Goal: Communication & Community: Answer question/provide support

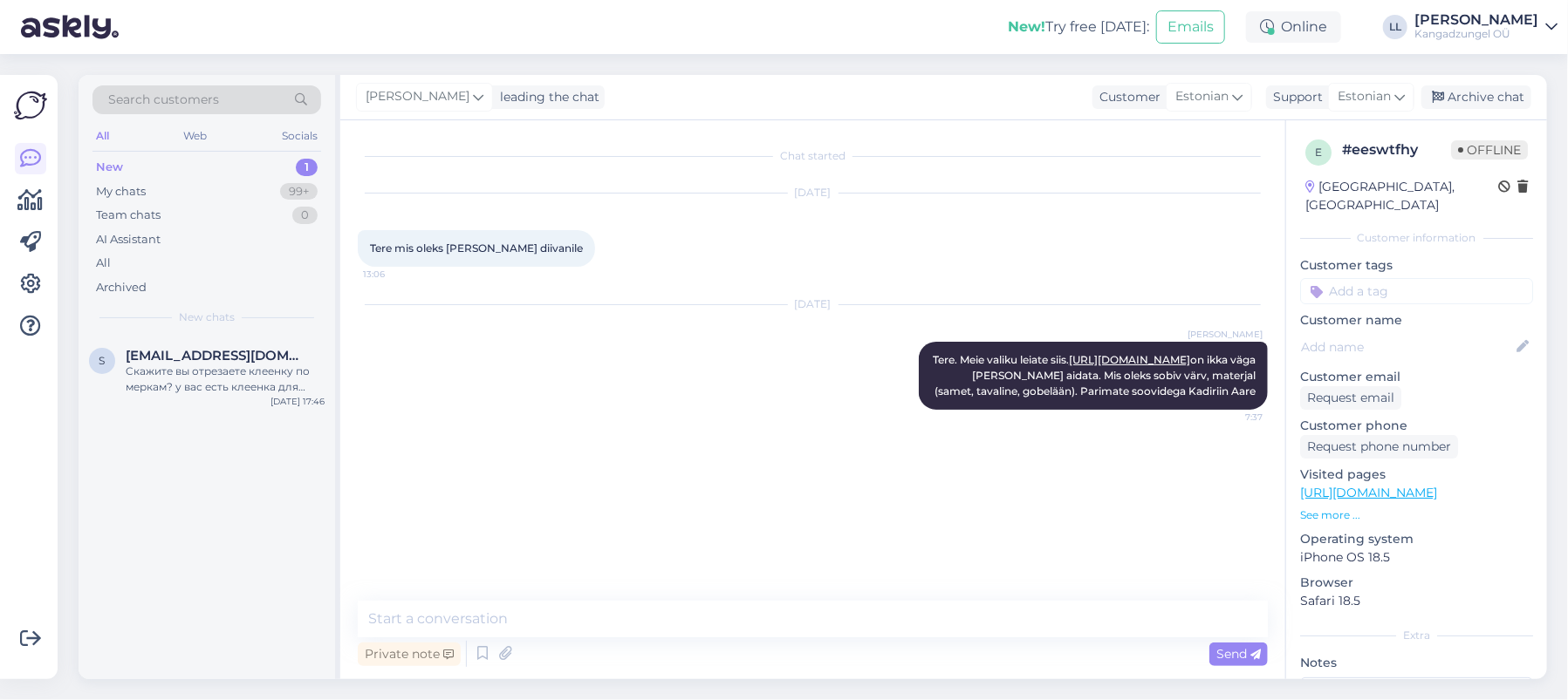
click at [160, 156] on div "New 1" at bounding box center [207, 167] width 229 height 25
click at [228, 372] on div "Cкажите вы отрезаете клеенку по меркам? у вас есть клеенка для ресторанов ( как…" at bounding box center [225, 380] width 199 height 32
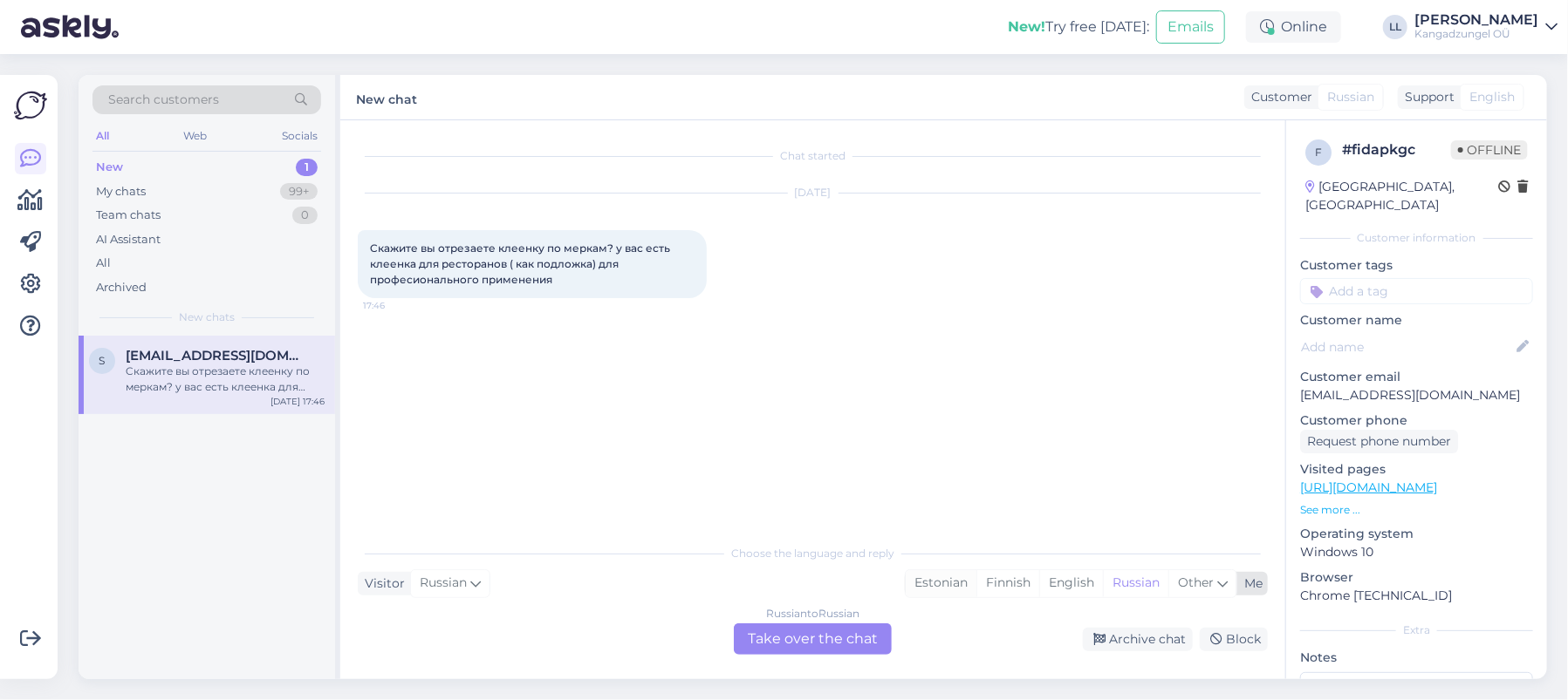
click at [946, 582] on div "Estonian" at bounding box center [941, 584] width 71 height 27
click at [783, 644] on div "Russian to Estonian Take over the chat" at bounding box center [813, 640] width 158 height 32
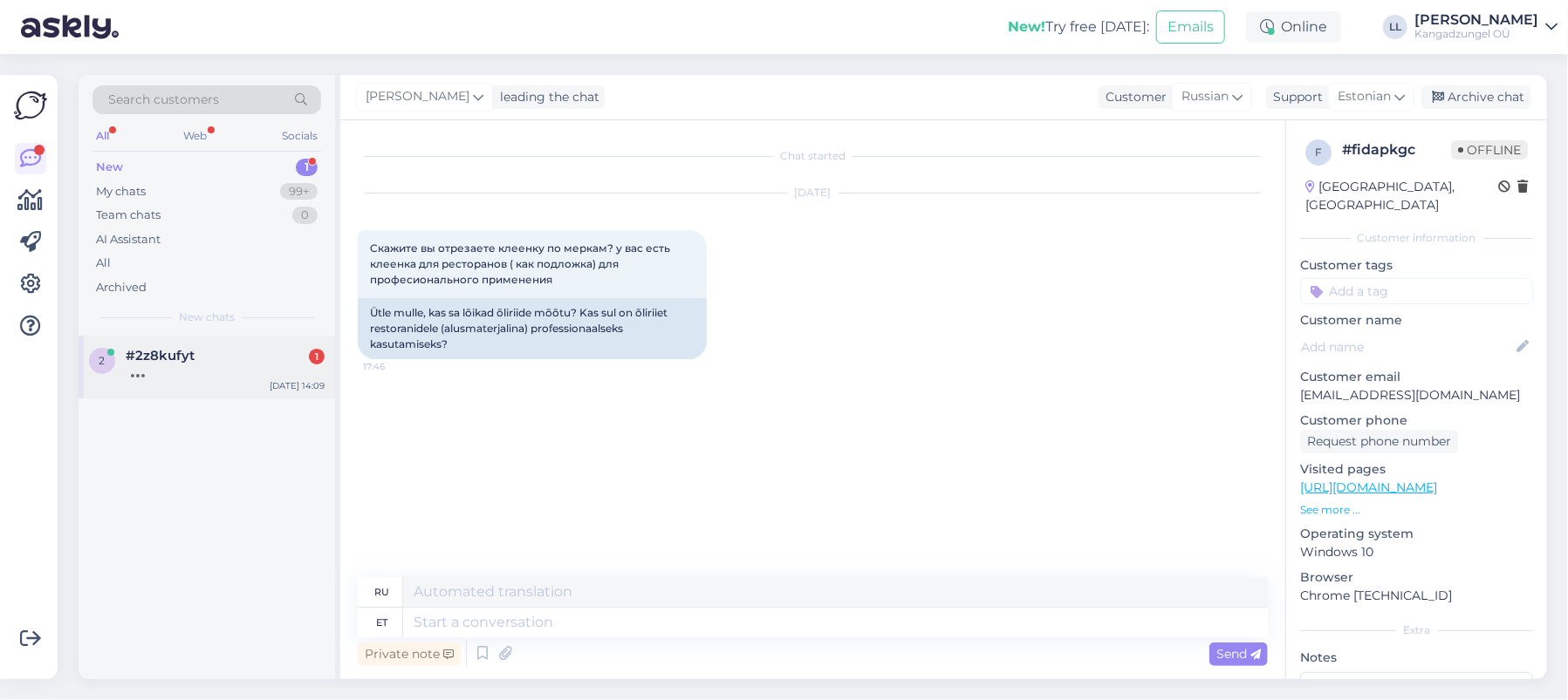
click at [202, 364] on div at bounding box center [225, 372] width 199 height 16
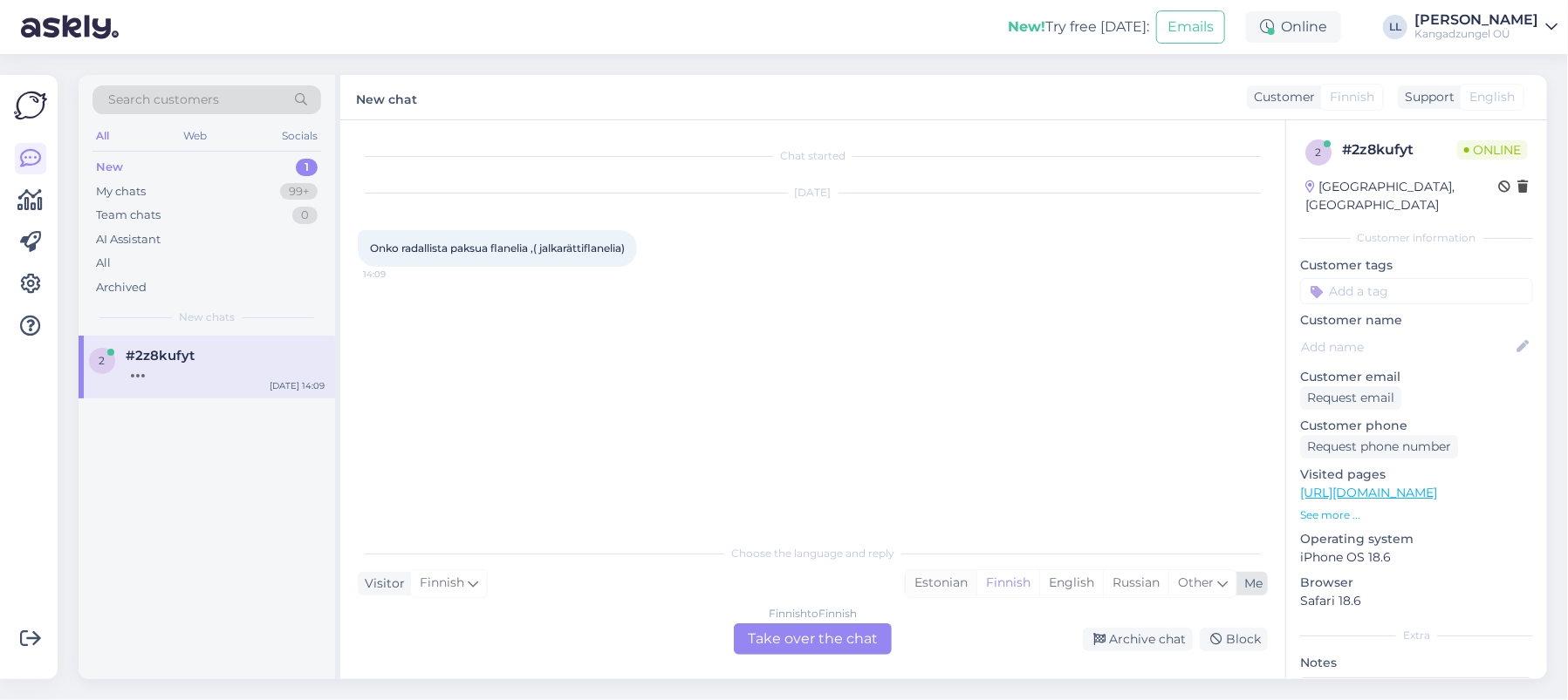
click at [939, 585] on div "Estonian" at bounding box center [941, 584] width 71 height 27
click at [801, 645] on div "Finnish to Estonian Take over the chat" at bounding box center [813, 640] width 158 height 32
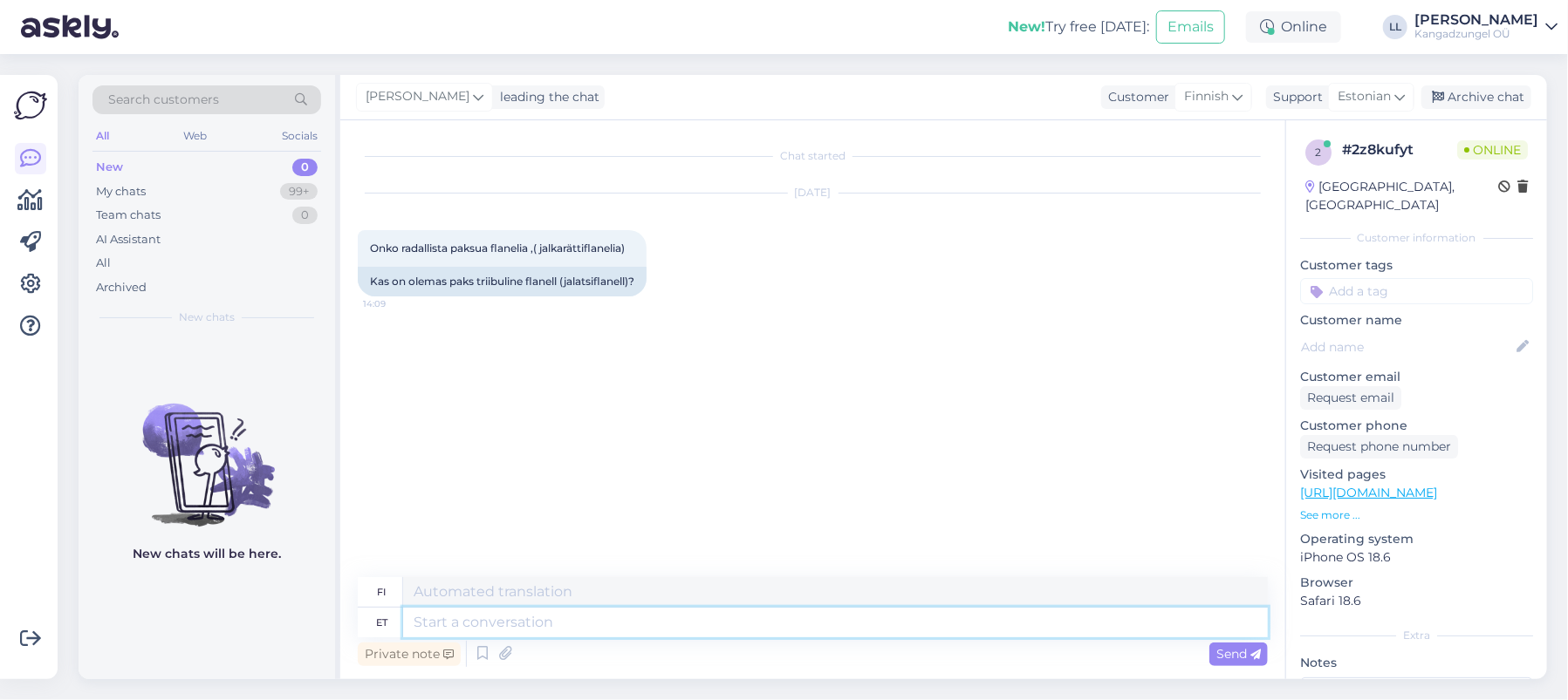
click at [591, 631] on textarea at bounding box center [835, 623] width 865 height 30
type textarea "Tere."
type textarea "Hei."
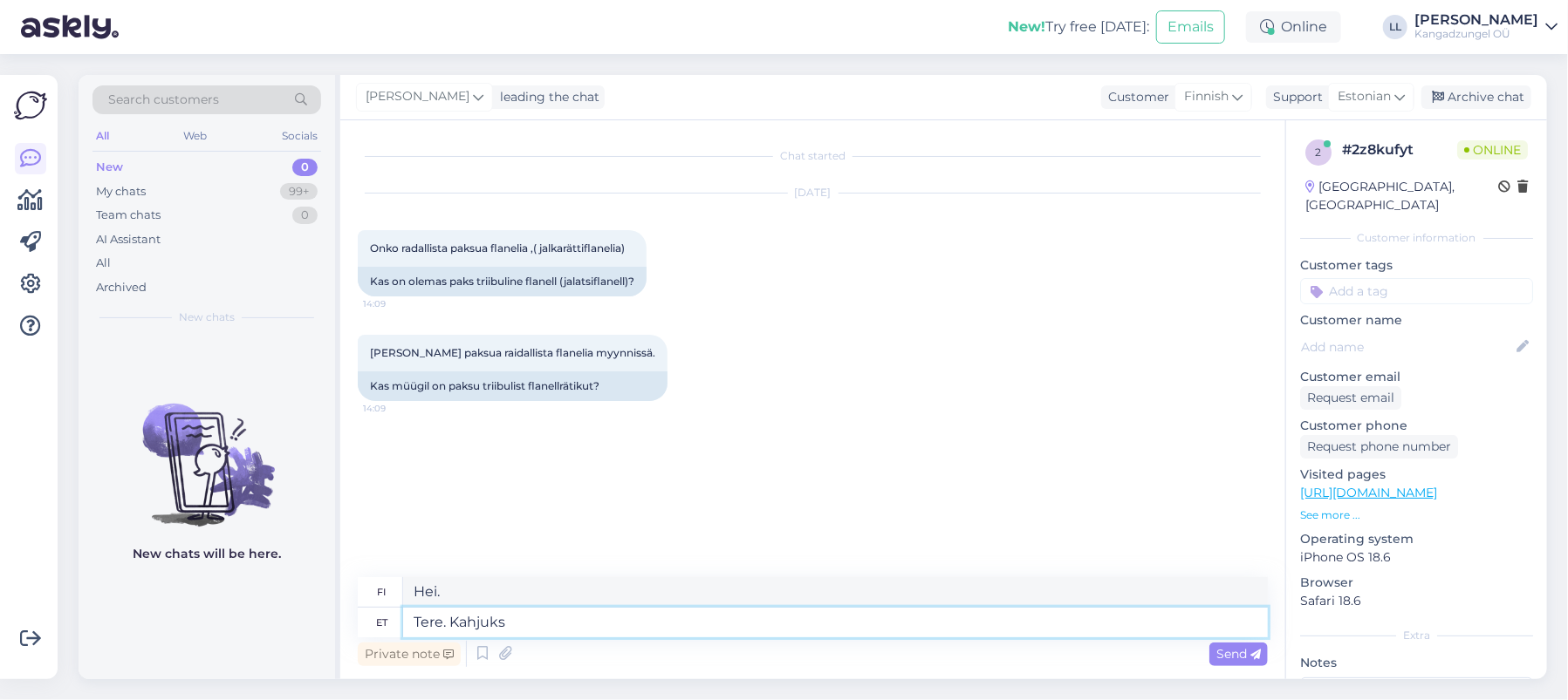
type textarea "Tere. Kahjuks m"
type textarea "Hei. Valitettavasti"
type textarea "Tere. Kahjuks meil"
type textarea "Hei. Valitettavasti meillä on"
type textarea "Tere. Kahjuks meil triibulist"
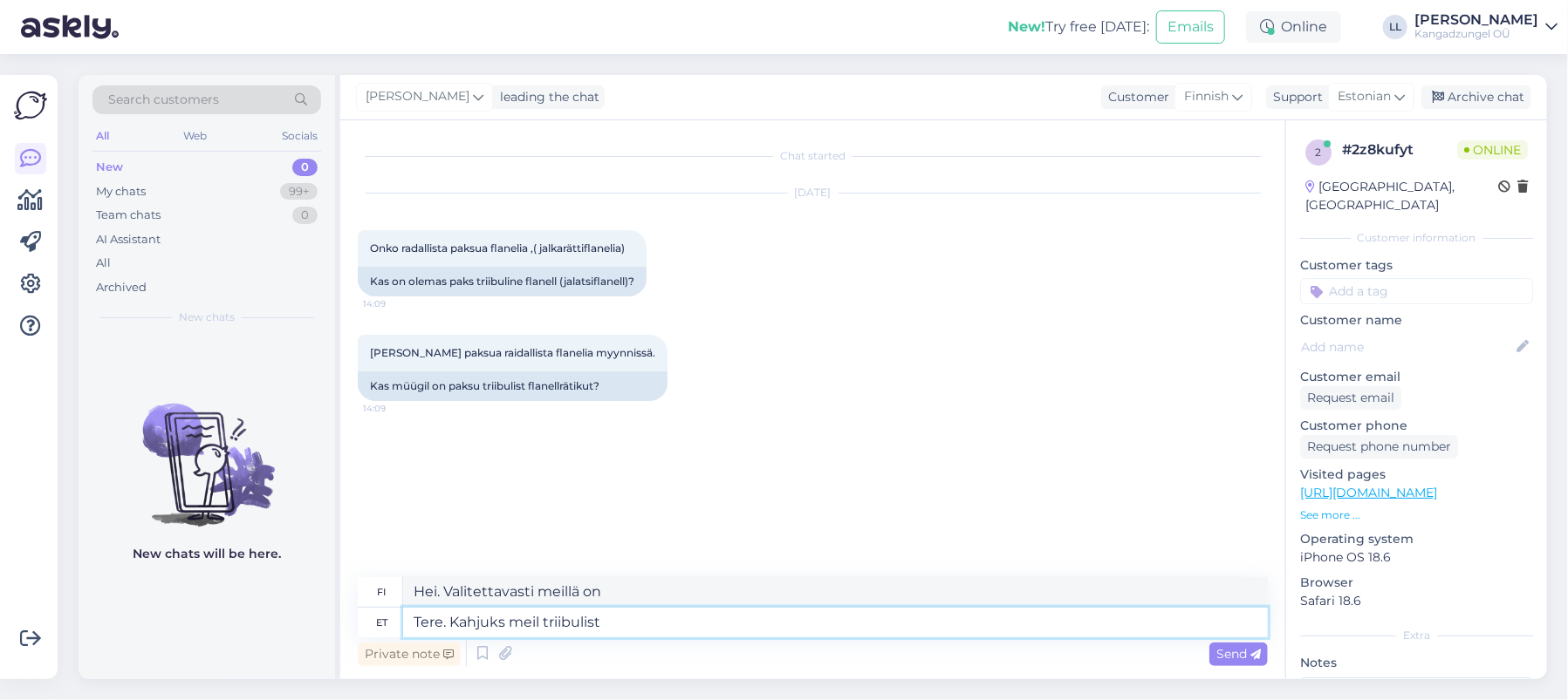
type textarea "Hei. Valitettavasti meillä on raidallinen."
type textarea "Tere. Kahjuks meil triibulist flanelli"
type textarea "Hei. Valitettavasti meillä ei ole raidallista flanellia."
type textarea "Tere. Kahjuks meil triibulist flanelli üldse ei"
type textarea "Hei. Valitettavasti meillä ei ole lainkaan raidallista flanellia."
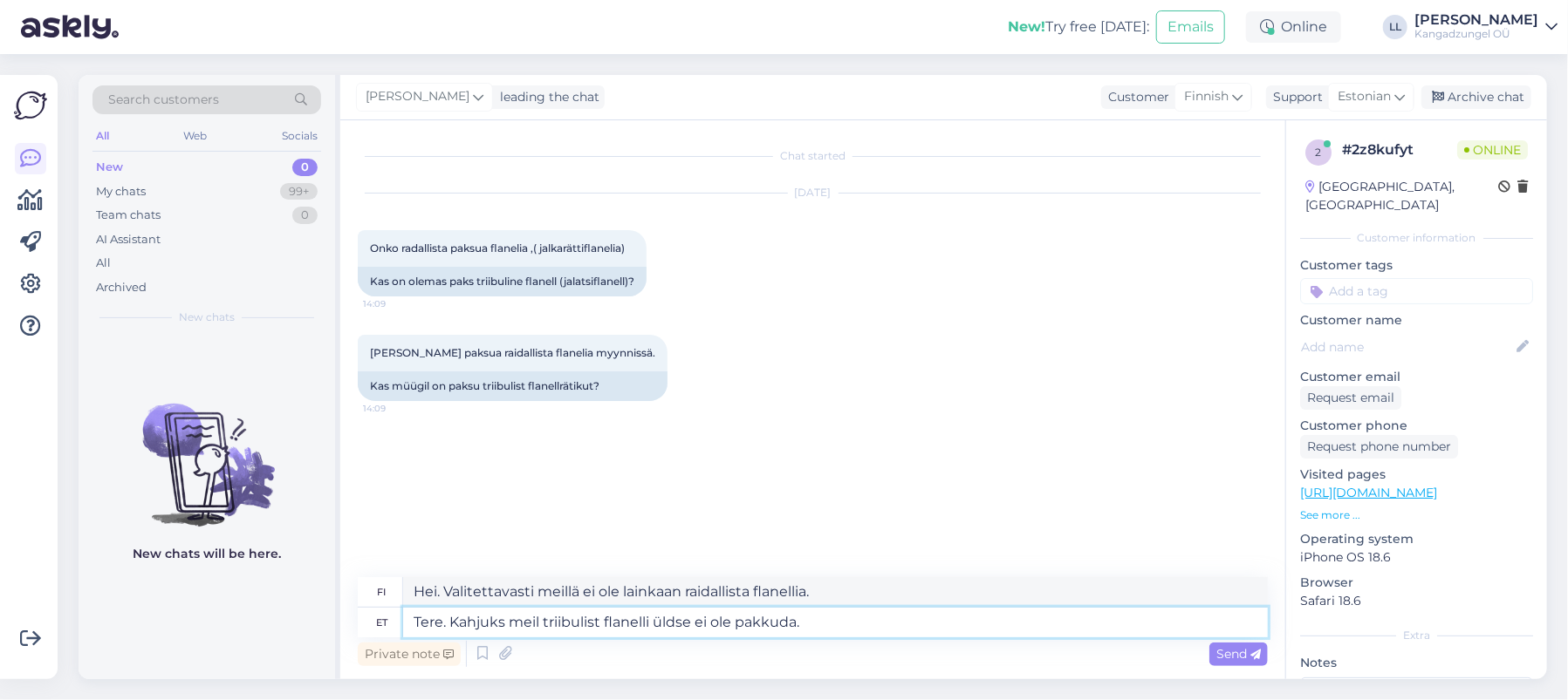
type textarea "Tere. Kahjuks meil triibulist flanelli üldse ei ole pakkuda."
type textarea "Hei. Valitettavasti meillä ei ole lainkaan raidallista flanellia saatavilla."
type textarea "Tere. Kahjuks meil triibulist flanelli üldse ei ole pakkuda. Kogu me"
type textarea "Hei. Valitettavasti meillä ei ole lainkaan raidallista flanellia saatavilla. Ko…"
type textarea "Tere. Kahjuks meil triibulist flanelli üldse ei ole pakkuda. Kogu meie"
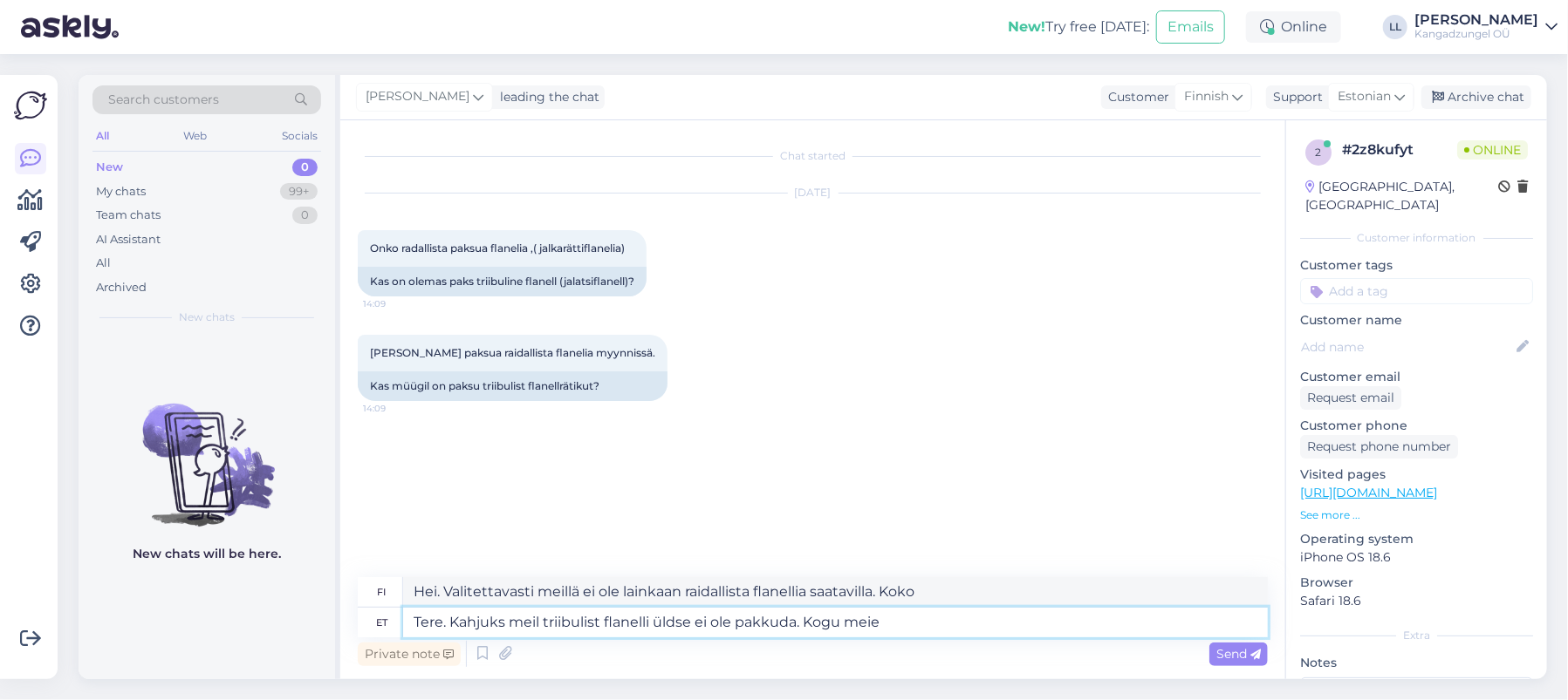
type textarea "Hei. Valitettavasti meillä ei ole lainkaan raidallista flanellia saatavilla. Ka…"
type textarea "Tere. Kahjuks meil triibulist flanelli üldse ei ole pakkuda. Kogu meie v"
type textarea "Hei. Valitettavasti meillä ei ole lainkaan raidallista flanellia saatavilla. Ka…"
type textarea "Tere. Kahjuks meil triibulist flanelli üldse ei ole pakkuda. Kogu meie"
type textarea "Hei. Valitettavasti meillä ei ole lainkaan raidallista flanellia saatavilla. Ka…"
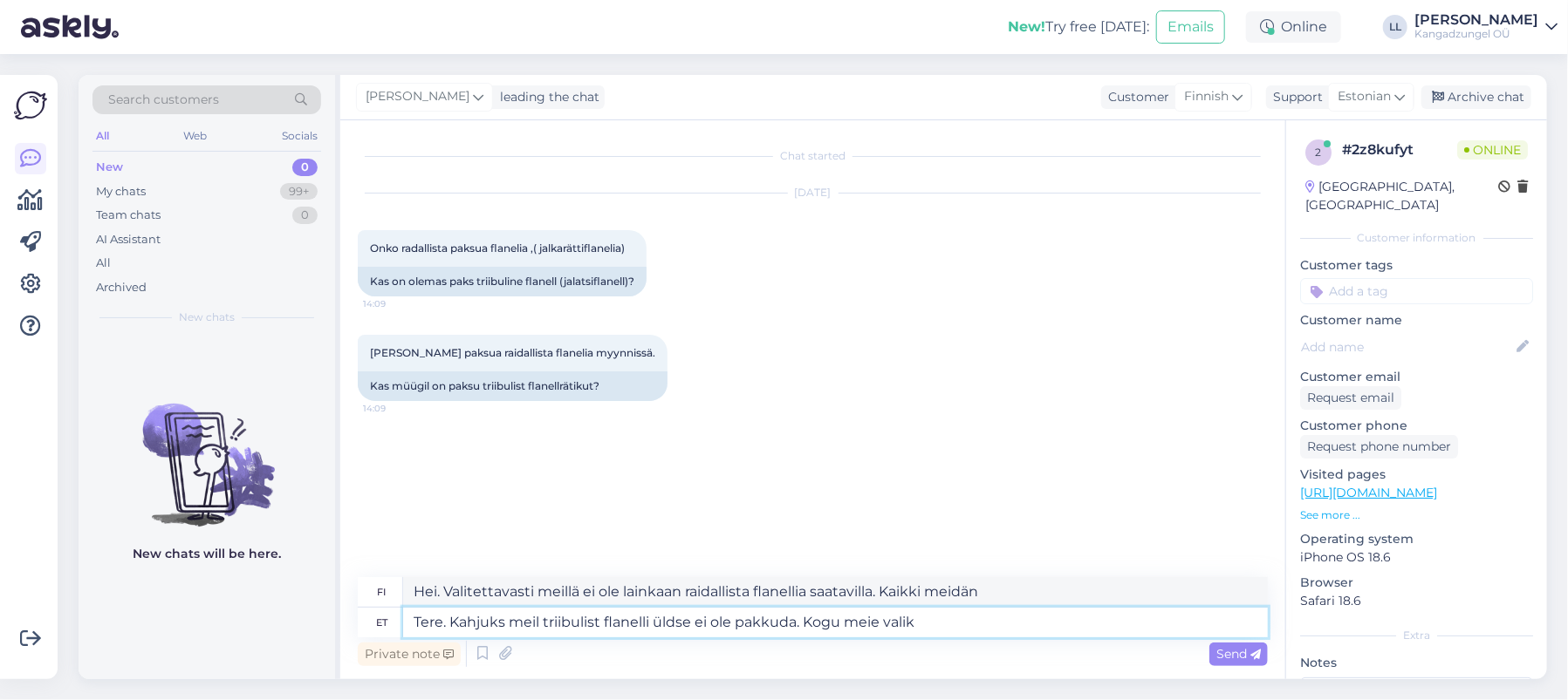
type textarea "Tere. Kahjuks meil triibulist flanelli üldse ei ole pakkuda. Kogu meie valik"
type textarea "Hei. Valitettavasti emme tarjoa raidallista flanellia ollenkaan. Koko valikoima…"
type textarea "Tere. Kahjuks meil triibulist flanelli üldse ei ole pakkuda. Kogu meie valik fl…"
type textarea "Hei. Valitettavasti emme tarjoa lainkaan raidallista flanellia. Koko flanelliva…"
type textarea "Tere. Kahjuks meil triibulist flanelli üldse ei ole pakkuda. Kogu meie valik fl…"
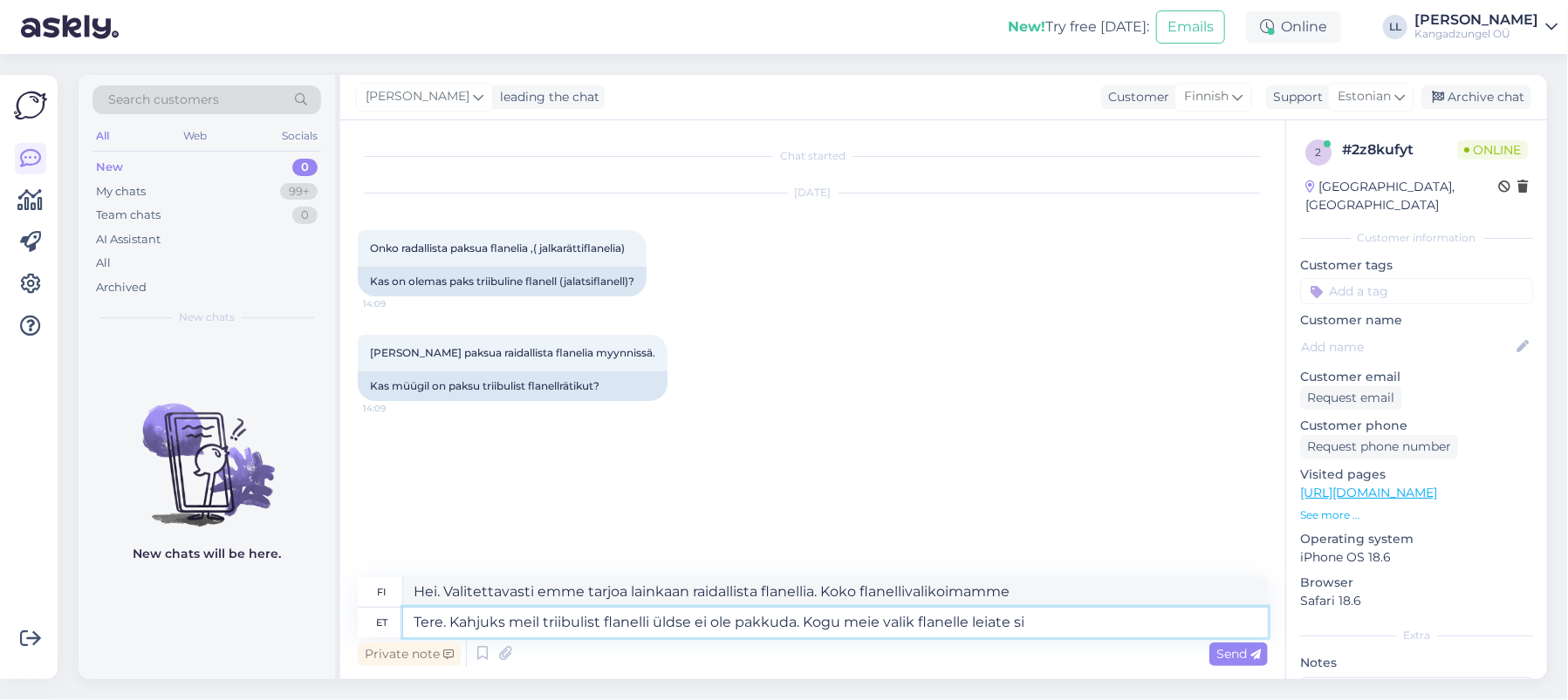
type textarea "Hei. Valitettavasti emme tarjoa lainkaan raidallista flanellia. Löydät koko fla…"
paste textarea "[URL][DOMAIN_NAME]"
type textarea "Tere. Kahjuks meil triibulist flanelli üldse ei ole pakkuda. Kogu meie valik fl…"
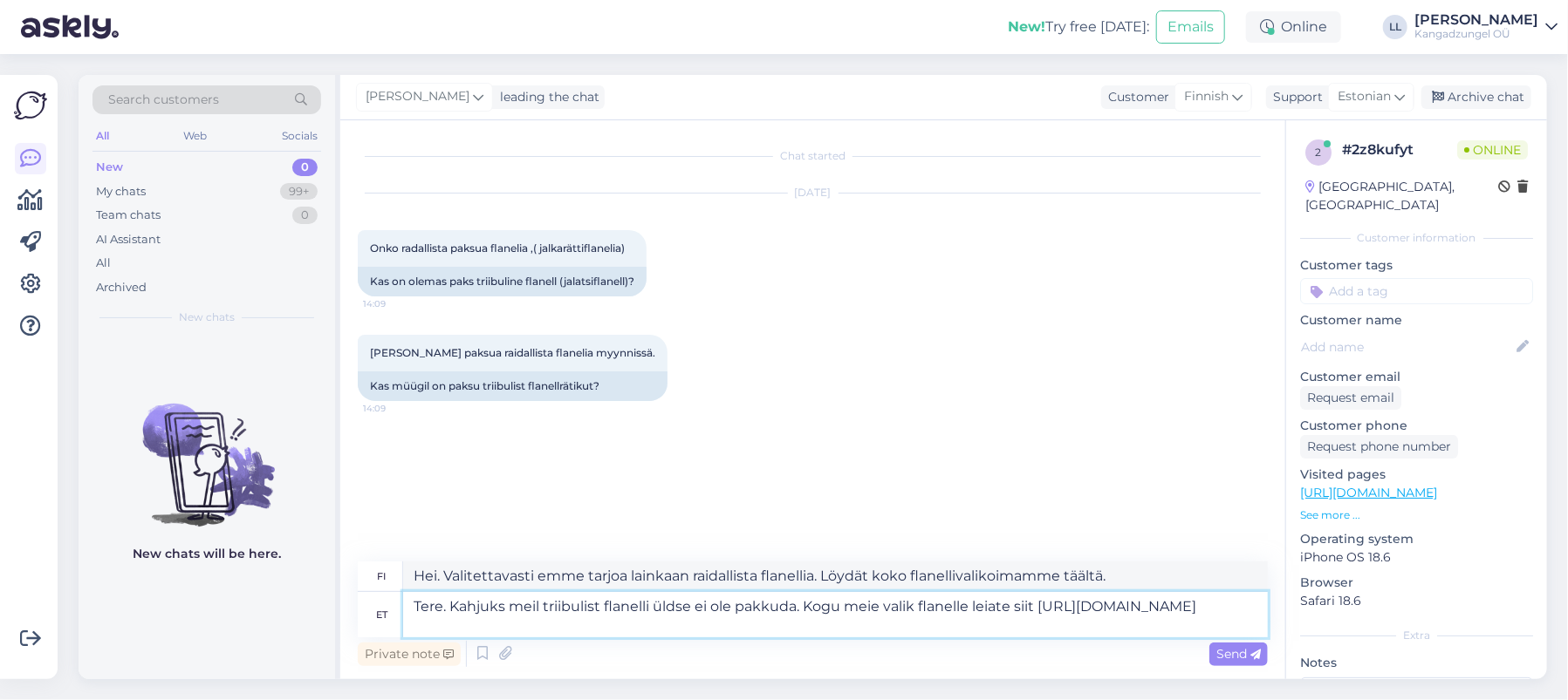
type textarea "Hei. Valitettavasti emme tarjoa lainkaan raidallista flanellia. Löydät koko fla…"
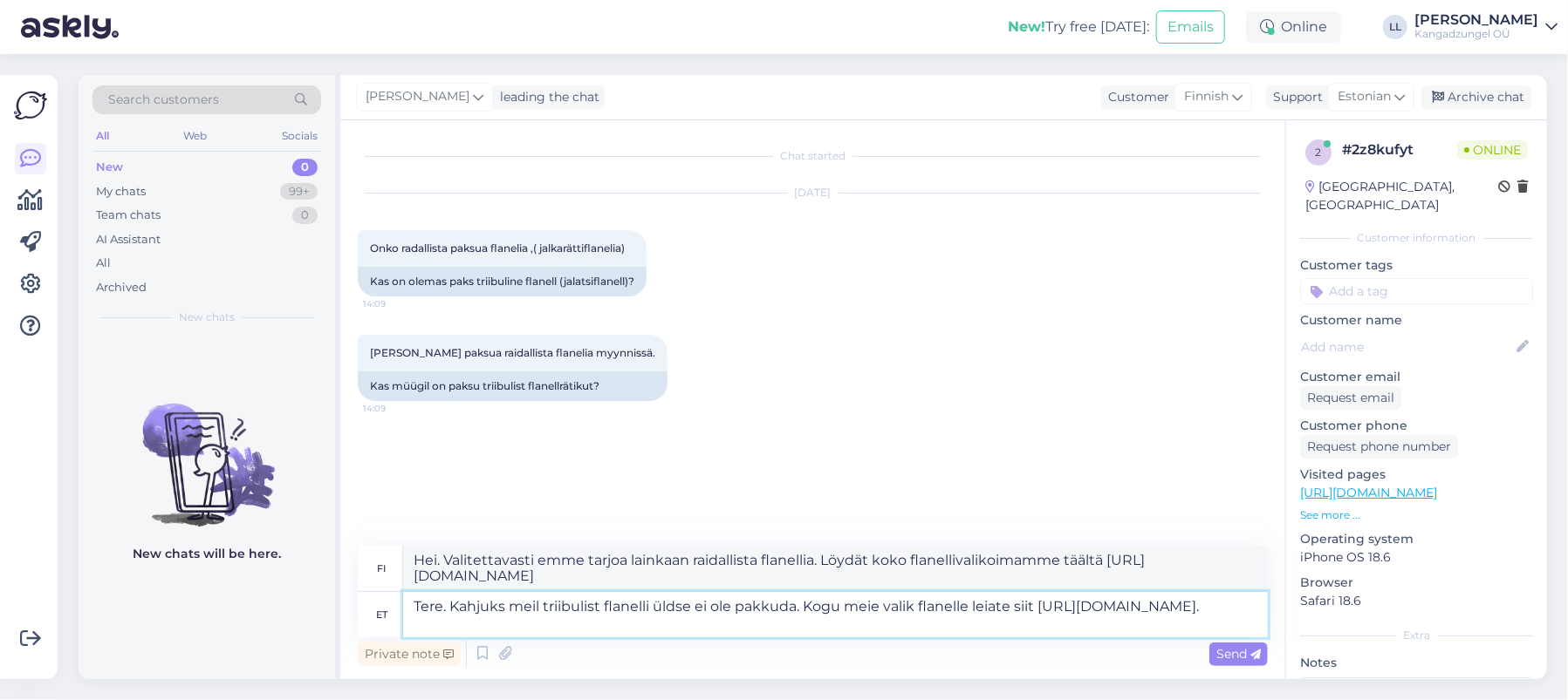
type textarea "Tere. Kahjuks meil triibulist flanelli üldse ei ole pakkuda. Kogu meie valik fl…"
type textarea "Hei. Valitettavasti emme tarjoa lainkaan raidallista flanellia. Löydät koko fla…"
type textarea "Tere. Kahjuks meil triibulist flanelli üldse ei ole pakkuda. Kogu meie valik fl…"
type textarea "Hei. Valitettavasti emme tarjoa lainkaan raidallista flanellia. Löydät koko fla…"
type textarea "Tere. Kahjuks meil triibulist flanelli üldse ei ole pakkuda. Kogu meie valik fl…"
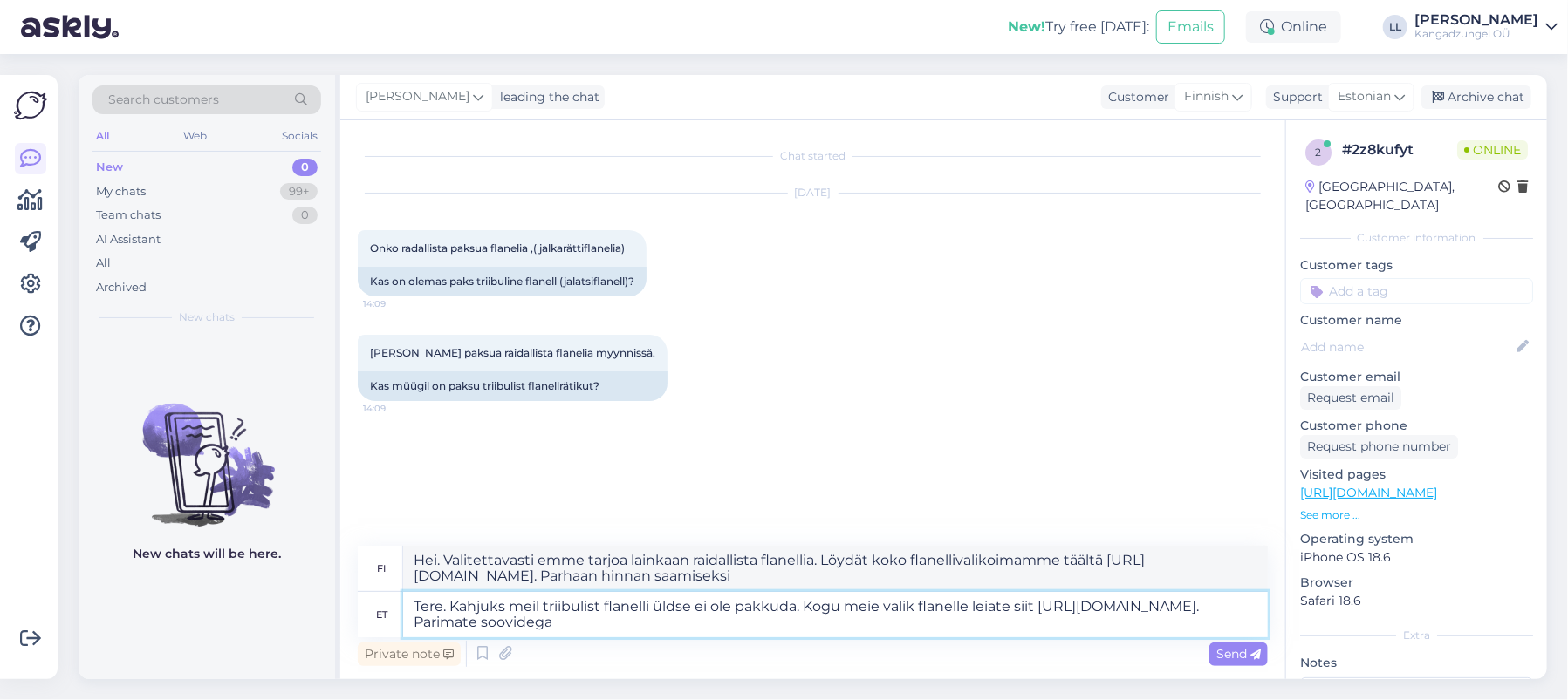
type textarea "Hei. Valitettavasti emme tarjoa lainkaan raidallista flanellia. Löydät koko fla…"
type textarea "Tere. Kahjuks meil triibulist flanelli üldse ei ole pakkuda. Kogu meie valik fl…"
type textarea "Hei. Valitettavasti emme tarjoa lainkaan raidallista flanellia. Löydät koko fla…"
type textarea "Tere. Kahjuks meil triibulist flanelli üldse ei ole pakkuda. Kogu meie valik fl…"
type textarea "Hei. Valitettavasti emme tarjoa lainkaan raidallista flanellia. Löydät koko fla…"
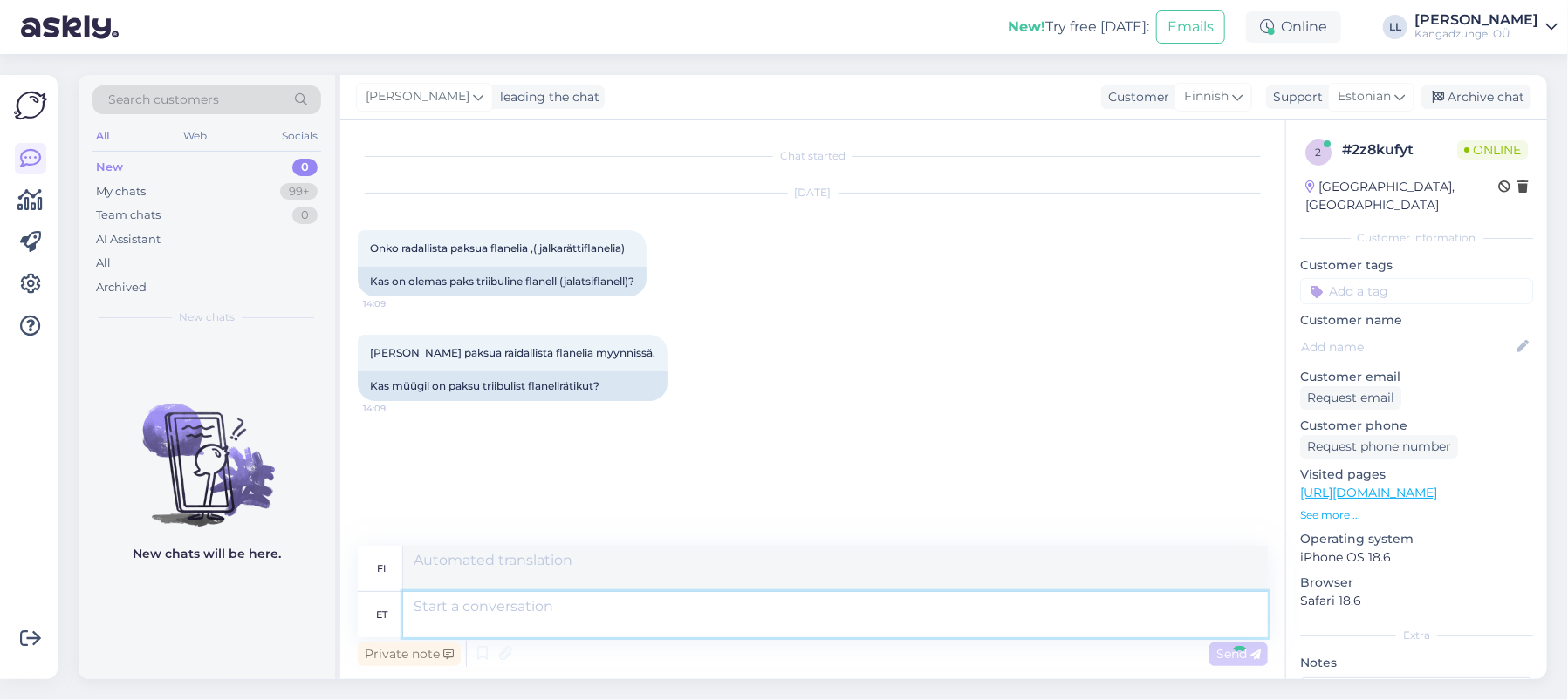
scroll to position [57, 0]
